Goal: Information Seeking & Learning: Learn about a topic

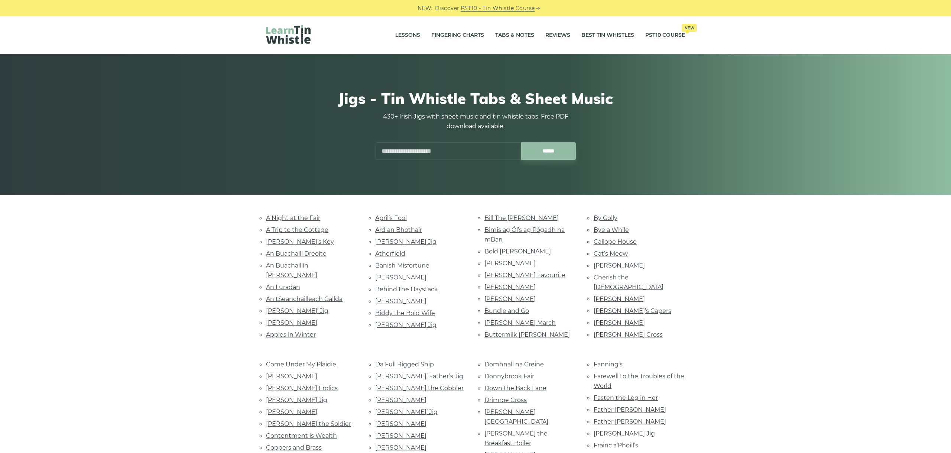
click at [263, 157] on div "Jigs - Tin Whistle Tabs & Sheet Music 430+ Irish Jigs with sheet music and tin …" at bounding box center [475, 125] width 455 height 106
click at [519, 39] on link "Tabs & Notes" at bounding box center [514, 35] width 39 height 19
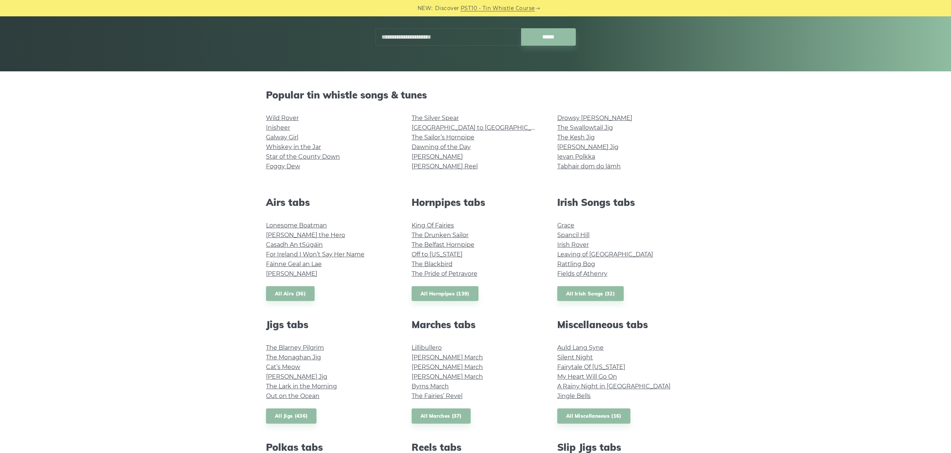
scroll to position [125, 0]
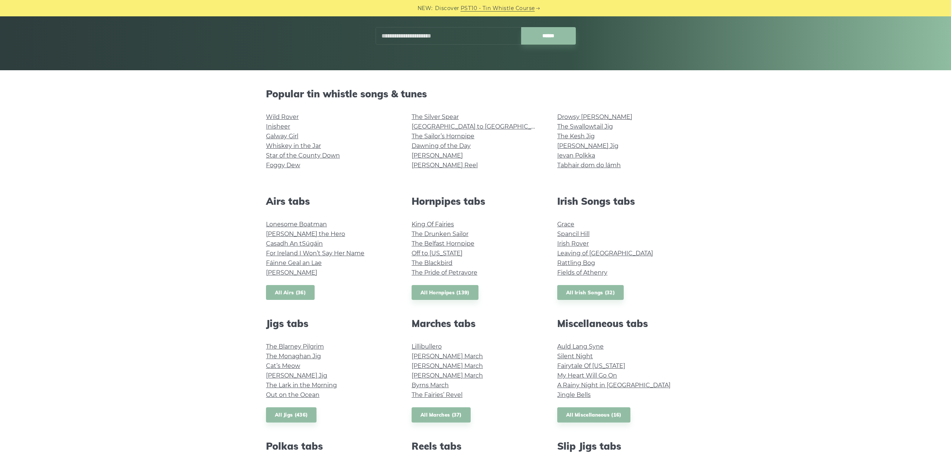
click at [287, 289] on link "All Airs (36)" at bounding box center [290, 292] width 49 height 15
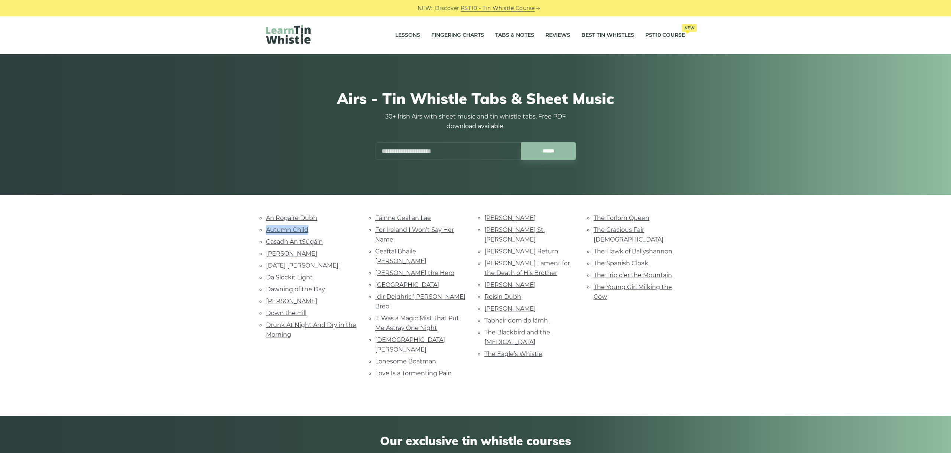
drag, startPoint x: 310, startPoint y: 229, endPoint x: 266, endPoint y: 232, distance: 44.3
click at [266, 232] on li "Autumn Child" at bounding box center [311, 230] width 91 height 10
copy link "Autumn Child"
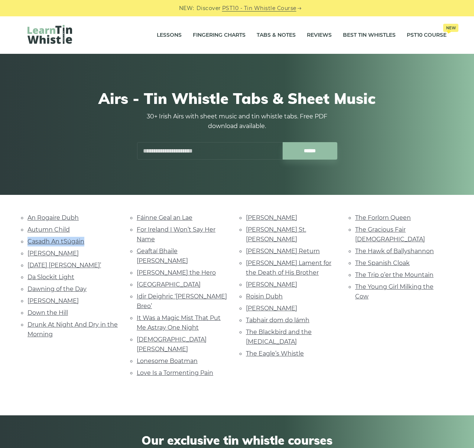
drag, startPoint x: 87, startPoint y: 240, endPoint x: 28, endPoint y: 245, distance: 58.5
click at [28, 245] on li "Casadh An tSúgáin" at bounding box center [72, 242] width 91 height 10
copy link "Casadh An tSúgáin"
drag, startPoint x: 83, startPoint y: 253, endPoint x: 53, endPoint y: 251, distance: 29.7
click at [28, 253] on li "Celia Connellan" at bounding box center [72, 253] width 91 height 10
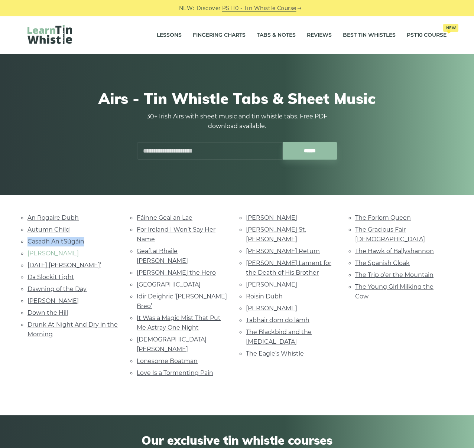
copy link "Celia Connellan"
click at [106, 261] on li "Christmas Day Ida Mornin’" at bounding box center [72, 265] width 91 height 10
drag, startPoint x: 102, startPoint y: 265, endPoint x: 29, endPoint y: 263, distance: 73.9
click at [29, 263] on li "Christmas Day Ida Mornin’" at bounding box center [72, 265] width 91 height 10
copy link "Christmas Day Ida Mornin’"
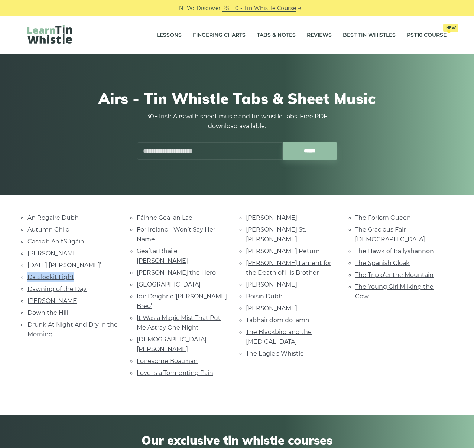
drag, startPoint x: 78, startPoint y: 276, endPoint x: 22, endPoint y: 280, distance: 56.6
click at [22, 280] on div "An Rogaire Dubh Autumn Child Casadh An tSúgáin Celia Connellan Christmas Day Id…" at bounding box center [73, 296] width 109 height 167
copy link "Da Slockit Light"
drag, startPoint x: 92, startPoint y: 287, endPoint x: 29, endPoint y: 290, distance: 62.8
click at [29, 290] on li "Dawning of the Day" at bounding box center [72, 289] width 91 height 10
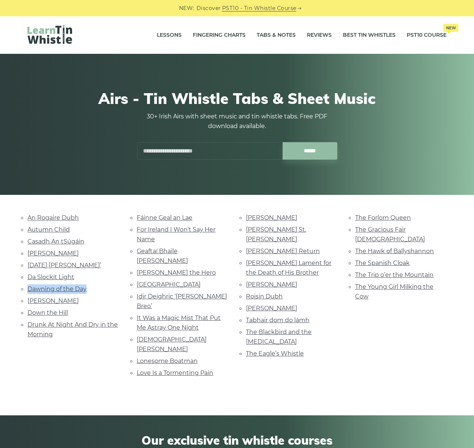
drag, startPoint x: 34, startPoint y: 287, endPoint x: 35, endPoint y: 282, distance: 4.5
copy link "Dawning of the Day"
click at [85, 300] on li "Dermot O’Dowd" at bounding box center [72, 301] width 91 height 10
drag, startPoint x: 83, startPoint y: 297, endPoint x: 29, endPoint y: 297, distance: 54.6
click at [29, 297] on li "Dermot O’Dowd" at bounding box center [72, 301] width 91 height 10
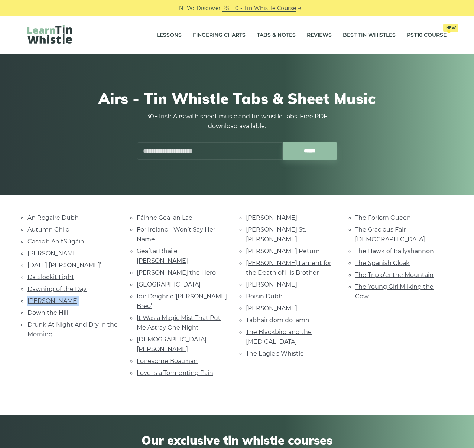
copy link "Dermot O’Dowd"
click at [78, 320] on li "Drunk At Night And Dry in the Morning" at bounding box center [72, 330] width 91 height 20
drag, startPoint x: 64, startPoint y: 308, endPoint x: 26, endPoint y: 309, distance: 37.5
click at [27, 309] on li "Down the Hill" at bounding box center [72, 313] width 91 height 10
copy link "Down the Hill"
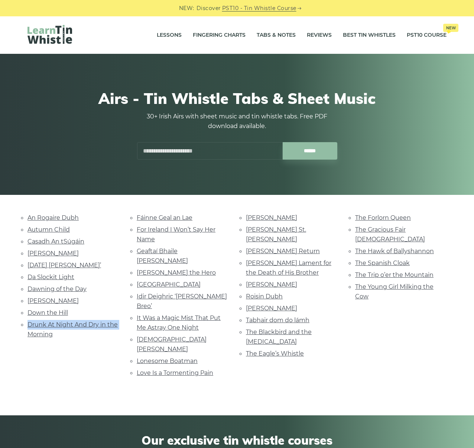
drag, startPoint x: 120, startPoint y: 321, endPoint x: 27, endPoint y: 320, distance: 92.8
click at [27, 320] on div "An Rogaire Dubh Autumn Child Casadh An tSúgáin Celia Connellan Christmas Day Id…" at bounding box center [73, 296] width 109 height 167
copy link "Drunk At Night And Dry in the"
click at [43, 328] on link "Drunk At Night And Dry in the Morning" at bounding box center [72, 329] width 90 height 17
click at [39, 332] on link "Drunk At Night And Dry in the Morning" at bounding box center [72, 329] width 90 height 17
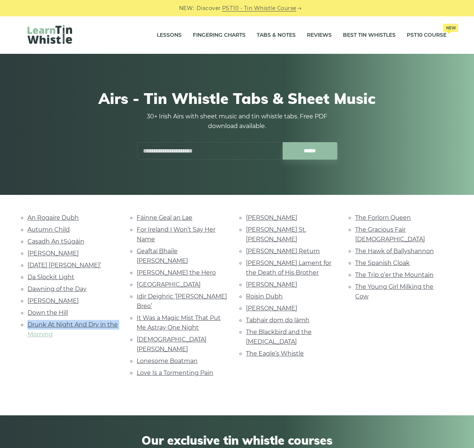
click at [40, 329] on link "Drunk At Night And Dry in the Morning" at bounding box center [72, 329] width 90 height 17
click at [46, 358] on div "An Rogaire Dubh Autumn Child Casadh An tSúgáin Celia Connellan Da Slockit Light" at bounding box center [237, 305] width 437 height 185
click at [40, 331] on link "Drunk At Night And Dry in the Morning" at bounding box center [72, 329] width 90 height 17
drag, startPoint x: 61, startPoint y: 335, endPoint x: 31, endPoint y: 317, distance: 35.3
click at [26, 322] on div "An Rogaire Dubh Autumn Child Casadh An tSúgáin Celia Connellan Christmas Day Id…" at bounding box center [73, 296] width 109 height 167
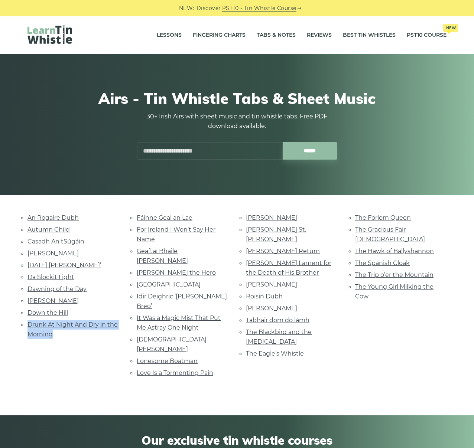
drag, startPoint x: 32, startPoint y: 327, endPoint x: 28, endPoint y: 325, distance: 3.8
copy link "Drunk At Night And Dry in the Morning"
drag, startPoint x: 196, startPoint y: 216, endPoint x: 138, endPoint y: 214, distance: 58.3
click at [138, 214] on li "Fáinne Geal an Lae" at bounding box center [182, 218] width 91 height 10
drag, startPoint x: 161, startPoint y: 240, endPoint x: 145, endPoint y: 229, distance: 18.7
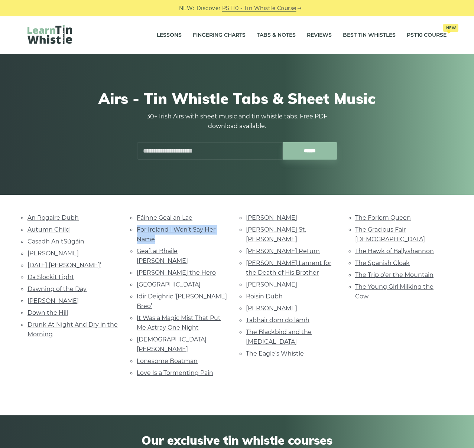
click at [138, 229] on li "For Ireland I Won’t Say Her Name" at bounding box center [182, 235] width 91 height 20
drag, startPoint x: 196, startPoint y: 251, endPoint x: 135, endPoint y: 250, distance: 60.9
click at [137, 250] on li "Geaftaí Bhaile Buí" at bounding box center [182, 256] width 91 height 20
drag, startPoint x: 190, startPoint y: 260, endPoint x: 138, endPoint y: 263, distance: 52.1
click at [138, 268] on li "[PERSON_NAME] the Hero" at bounding box center [182, 273] width 91 height 10
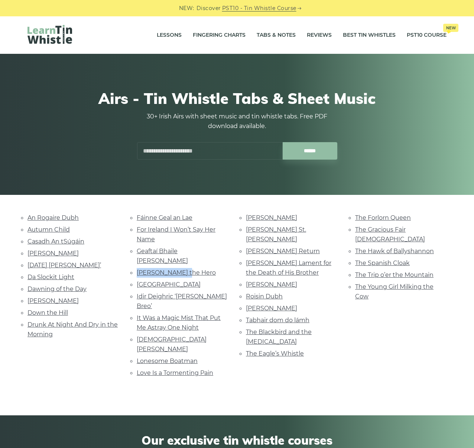
drag, startPoint x: 197, startPoint y: 274, endPoint x: 133, endPoint y: 276, distance: 63.9
click at [137, 280] on li "Huntingtone Castle" at bounding box center [182, 285] width 91 height 10
drag, startPoint x: 216, startPoint y: 283, endPoint x: 129, endPoint y: 289, distance: 87.8
click at [129, 289] on div "Fáinne Geal an Lae For Ireland I Won’t Say Her Name Geaftaí Bhaile Buí Hector t…" at bounding box center [182, 296] width 109 height 167
drag, startPoint x: 211, startPoint y: 303, endPoint x: 136, endPoint y: 296, distance: 75.7
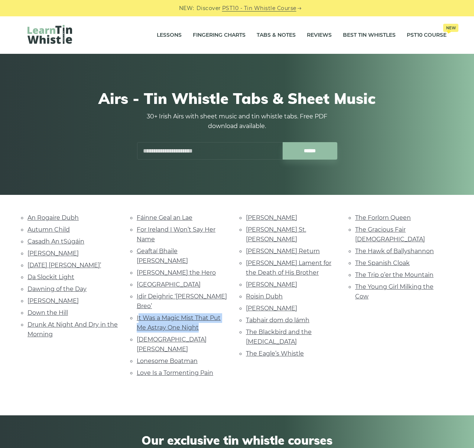
click at [137, 313] on li "It Was a Magic Mist That Put Me Astray One Night" at bounding box center [182, 323] width 91 height 20
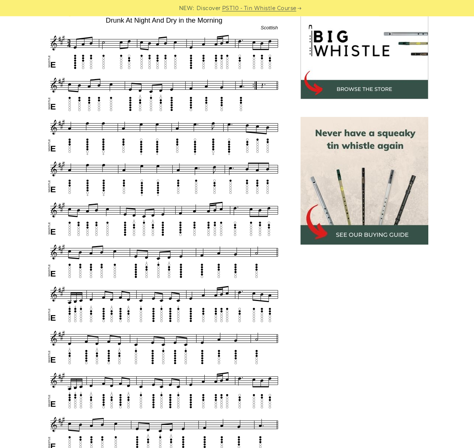
scroll to position [208, 0]
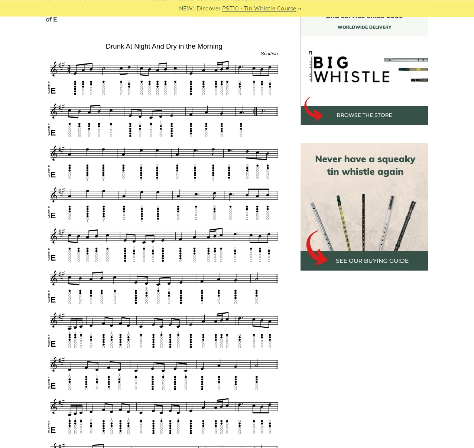
scroll to position [237, 0]
